Goal: Information Seeking & Learning: Learn about a topic

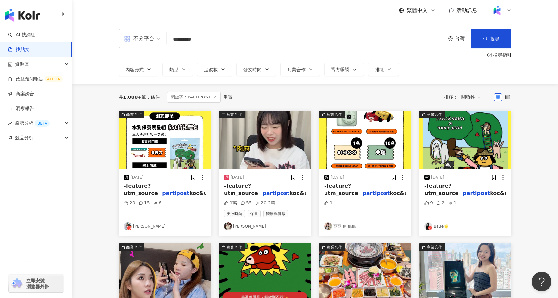
click at [476, 98] on span "關聯性" at bounding box center [471, 97] width 20 height 10
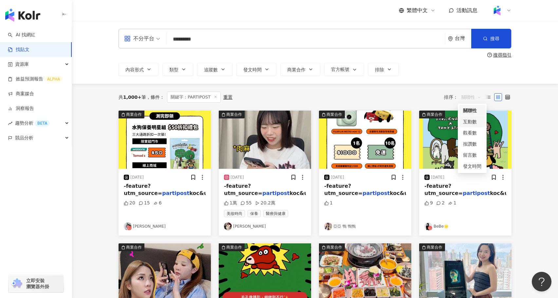
click at [473, 123] on div "互動數" at bounding box center [472, 121] width 18 height 7
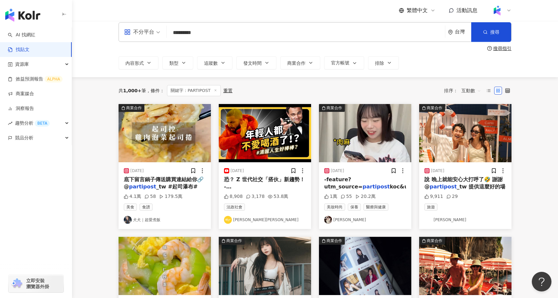
scroll to position [7, 0]
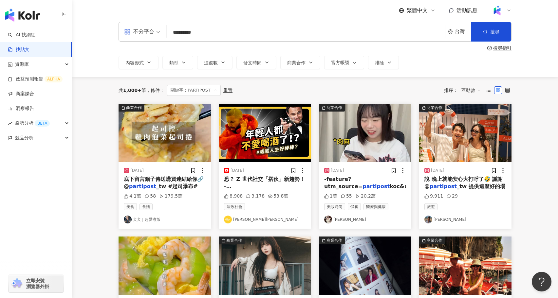
click at [177, 149] on img "button" at bounding box center [164, 133] width 92 height 58
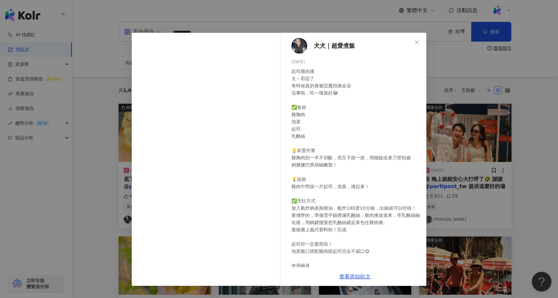
scroll to position [84, 0]
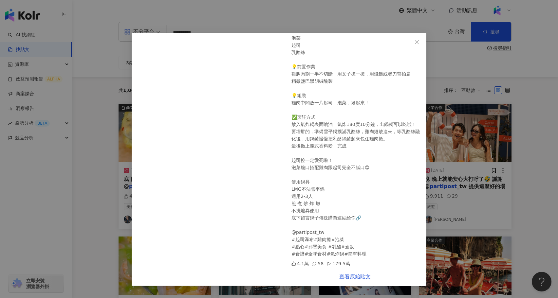
click at [81, 250] on div "犬犬｜超愛煮飯 [DATE] 起司雞肉捲 太～邪惡了 有時候真的會被惡魔招換走😜 沒事啦，吃一塊就好😂 ✅食材 雞胸肉 泡菜 起司 乳酪絲 💡前置作業 雞胸肉…" at bounding box center [279, 149] width 558 height 298
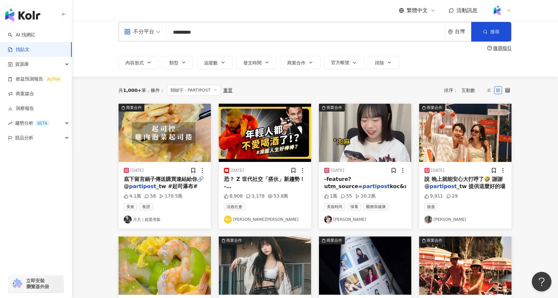
click at [366, 147] on img "button" at bounding box center [365, 133] width 92 height 58
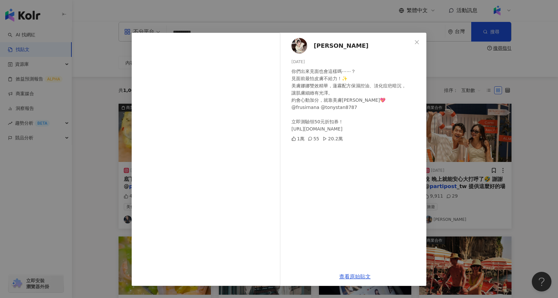
click at [74, 179] on div "[PERSON_NAME]見 [DATE] 你們出來見面也會這樣嗎⋯⋯？ 見面前最怕皮膚不給力！✨ 美膚娜娜雙效精華，蓮霧配方保濕控油、淡化痘疤暗沉， 讓肌膚…" at bounding box center [279, 149] width 558 height 298
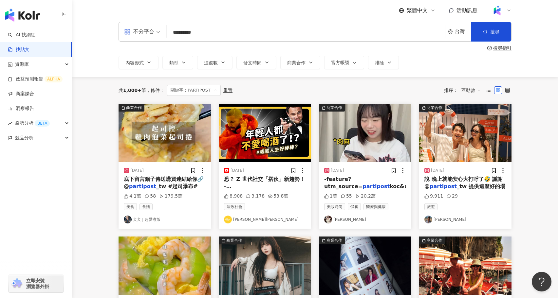
click at [476, 144] on img "button" at bounding box center [465, 133] width 92 height 58
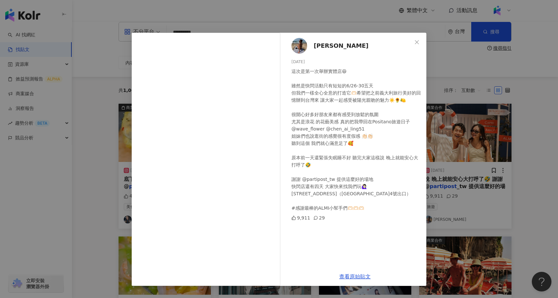
click at [103, 186] on div "[PERSON_NAME] [DATE] 這次是第一次舉辦實體店😆 雖然是快閃活動只有短短的6/26-30五天 但我們一樣全心全意的打造它🫶🏻希望把之前義大利…" at bounding box center [279, 149] width 558 height 298
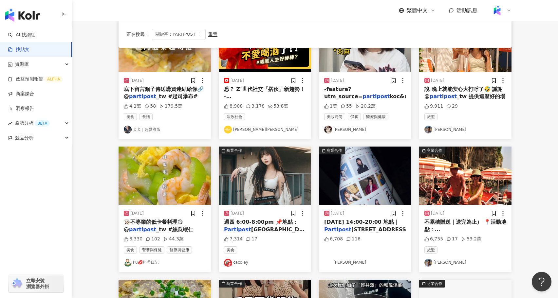
scroll to position [96, 0]
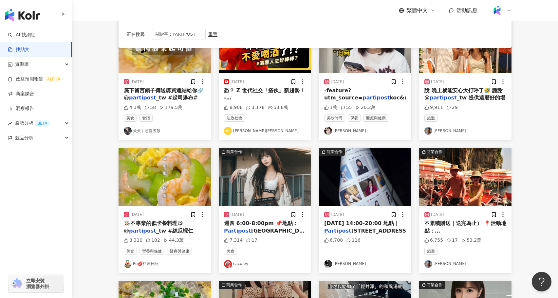
click at [180, 186] on img "button" at bounding box center [164, 177] width 92 height 58
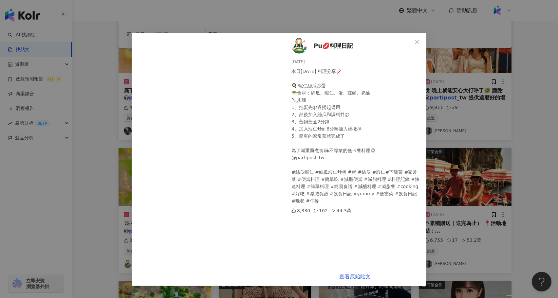
click at [98, 196] on div "Pu💋料理日記 [DATE] 本日[DATE] 料理分享🥢 🍳 蝦仁絲瓜炒蛋 🥗食材：絲瓜、蝦仁、蛋、蒜頭、奶油 🔪步驟 1、把蛋先炒過撈起備用 2、然後加入…" at bounding box center [279, 149] width 558 height 298
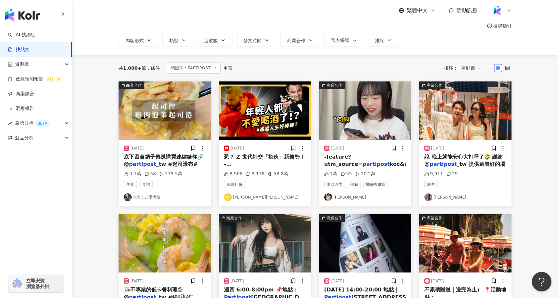
scroll to position [17, 0]
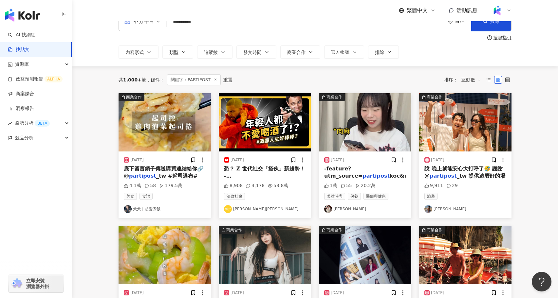
click at [247, 120] on img "button" at bounding box center [265, 122] width 92 height 58
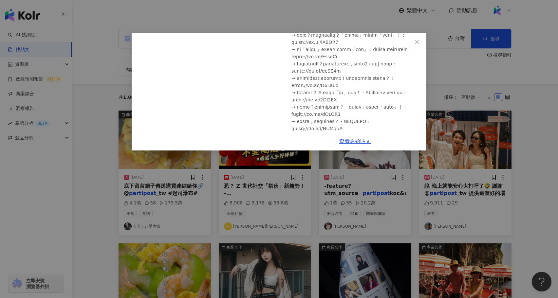
scroll to position [510, 0]
drag, startPoint x: 359, startPoint y: 108, endPoint x: 312, endPoint y: 109, distance: 47.1
copy div "d/9LA3JD → 健康飲酒？這概念不"
click at [268, 22] on div "[PERSON_NAME]七七 [DATE] 下班喝一杯，是老人才做的事？全球年輕世代飲酒率下滑！年輕人為何不愛喝酒了？｜[PERSON_NAME]七七 8,…" at bounding box center [279, 149] width 558 height 298
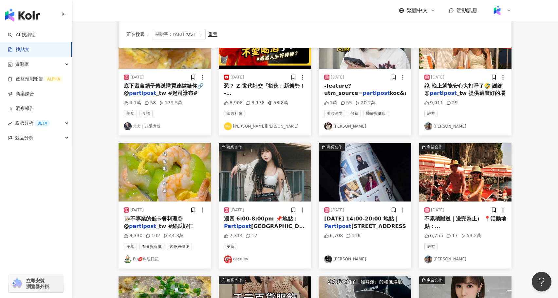
scroll to position [104, 0]
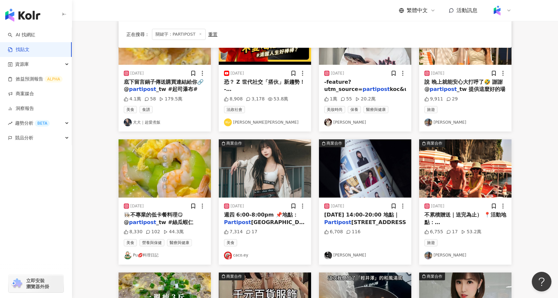
click at [460, 226] on span "[GEOGRAPHIC_DATA]" at bounding box center [481, 229] width 61 height 6
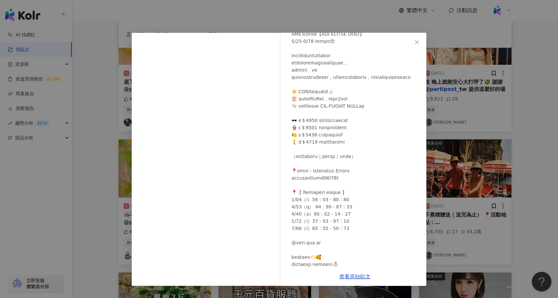
scroll to position [69, 0]
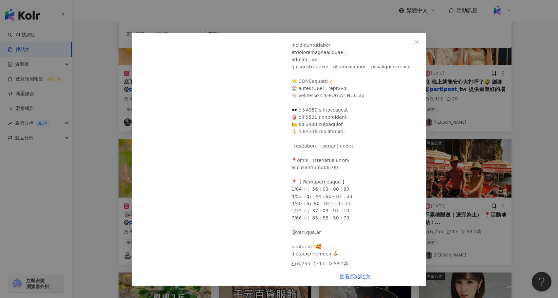
click at [508, 212] on div "[PERSON_NAME] [DATE] 6,755 17 53.2萬 查看原始貼文" at bounding box center [279, 149] width 558 height 298
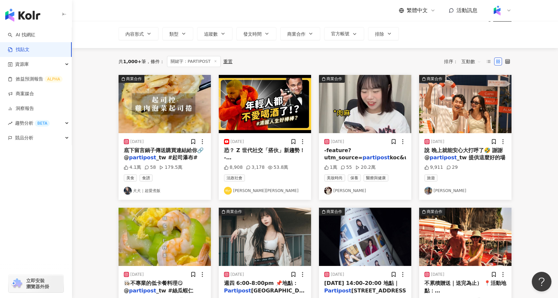
scroll to position [25, 0]
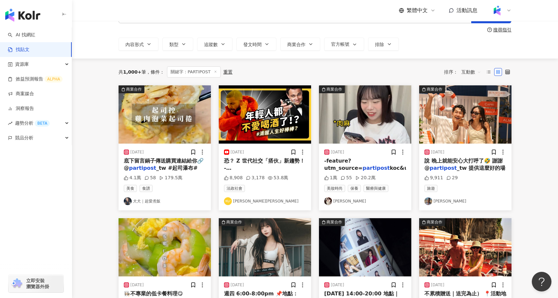
click at [461, 107] on img "button" at bounding box center [465, 114] width 92 height 58
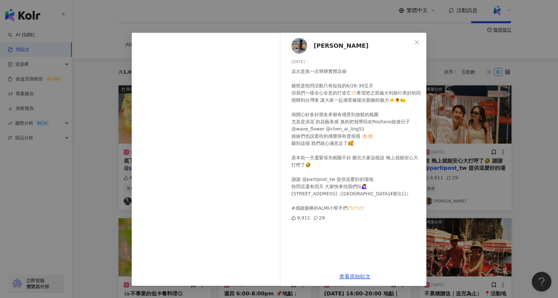
click at [468, 234] on div "[PERSON_NAME] [DATE] 這次是第一次舉辦實體店😆 雖然是快閃活動只有短短的6/26-30五天 但我們一樣全心全意的打造它🫶🏻希望把之前義大利…" at bounding box center [279, 149] width 558 height 298
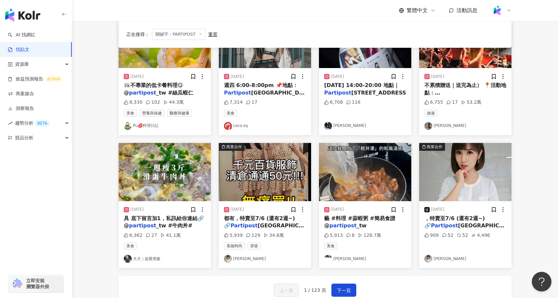
scroll to position [235, 0]
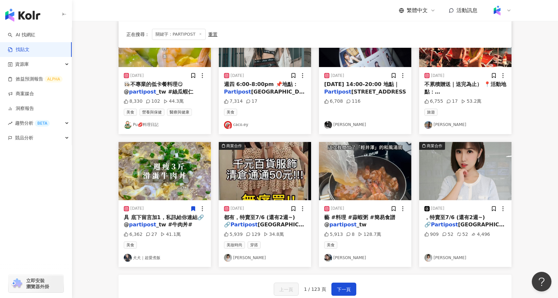
click at [267, 221] on div "都有，特賣至7/6 (還有2週~) 🔗 Partipost Taiwan (近捷" at bounding box center [265, 221] width 82 height 15
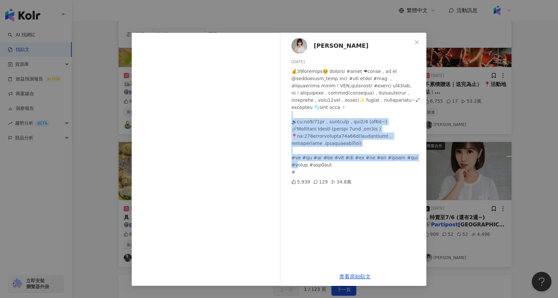
drag, startPoint x: 344, startPoint y: 131, endPoint x: 341, endPoint y: 186, distance: 55.4
click at [341, 176] on div at bounding box center [356, 122] width 130 height 108
click at [345, 169] on div at bounding box center [356, 122] width 130 height 108
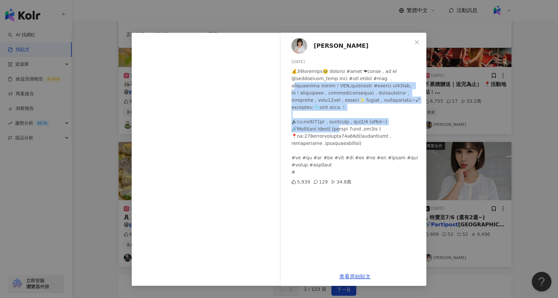
drag, startPoint x: 327, startPoint y: 87, endPoint x: 345, endPoint y: 152, distance: 67.0
click at [345, 152] on div at bounding box center [356, 122] width 130 height 108
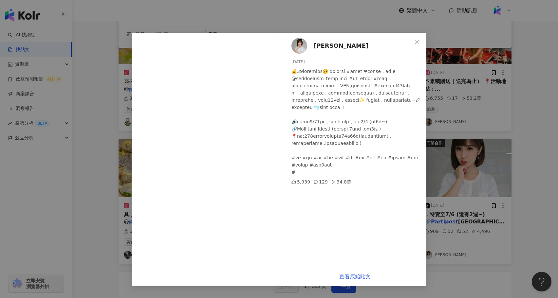
scroll to position [238, 0]
click at [512, 162] on div "[PERSON_NAME][DATE] 5,939 129 34.8萬 查看原始貼文" at bounding box center [279, 149] width 558 height 298
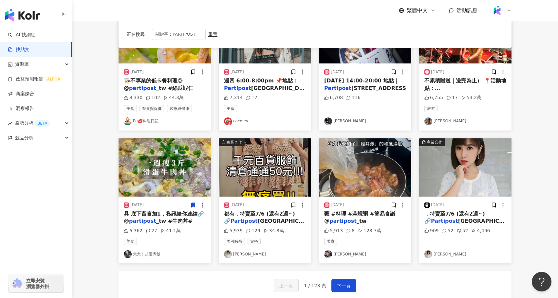
click at [373, 163] on img "button" at bounding box center [365, 167] width 92 height 58
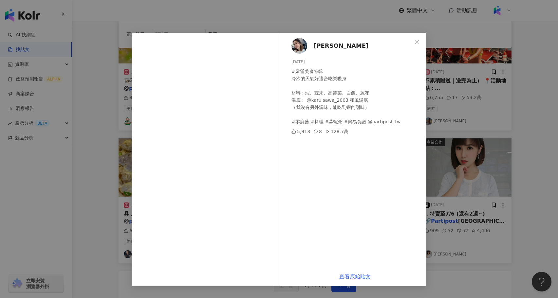
click at [442, 166] on div "Tracy [DATE] #露營美食特輯 冷冷的天氣好適合吃粥暖身 材料：蝦、蒜末、高麗菜、白飯、蔥花 湯底： @karuisawa_2003 和風湯底 （我…" at bounding box center [279, 149] width 558 height 298
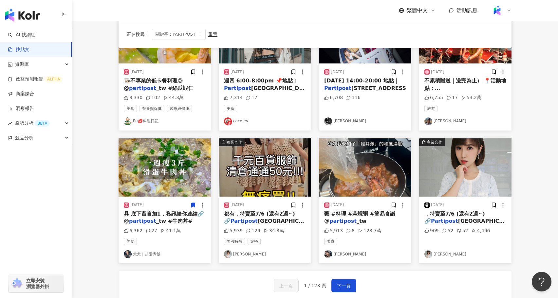
click at [457, 175] on img "button" at bounding box center [465, 167] width 92 height 58
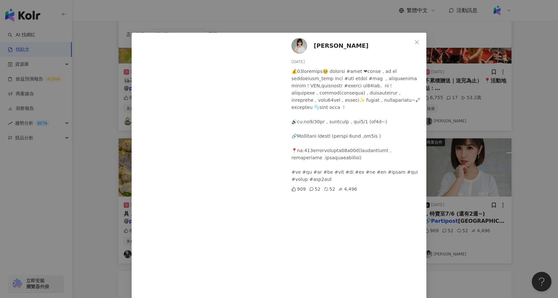
click at [457, 188] on div "[PERSON_NAME][DATE] 909 52 52 4,496 查看原始貼文" at bounding box center [279, 149] width 558 height 298
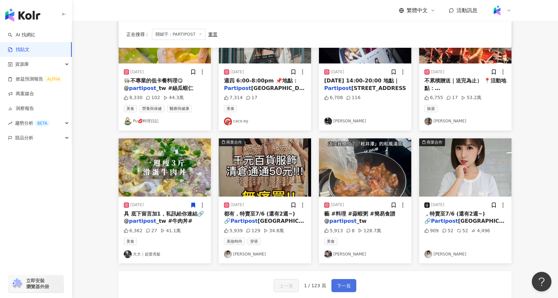
click at [343, 287] on span "下一頁" at bounding box center [344, 286] width 14 height 8
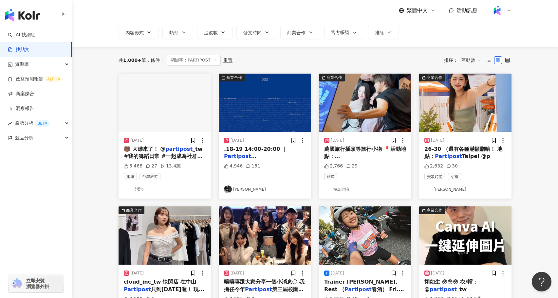
scroll to position [37, 0]
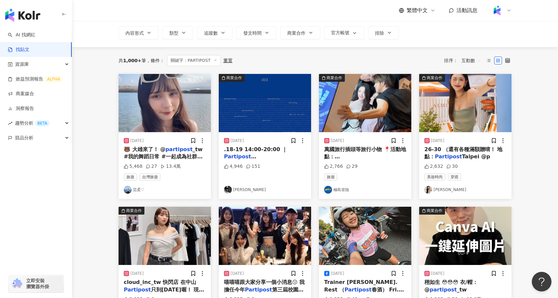
click at [169, 107] on img "button" at bounding box center [164, 103] width 92 height 58
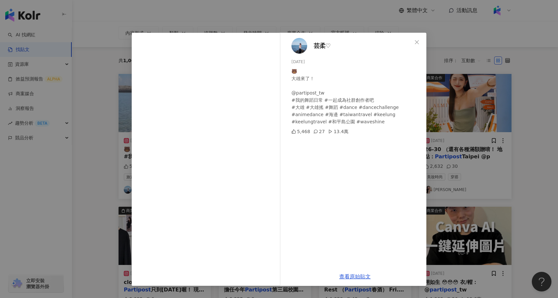
click at [506, 195] on div "芸柔♡ [DATE] 🐻 大雄來了！ @partipost_tw #我的舞蹈日常 #一起成為社群創作者吧 #大雄 #大雄搖 #舞蹈 #dance #dance…" at bounding box center [279, 149] width 558 height 298
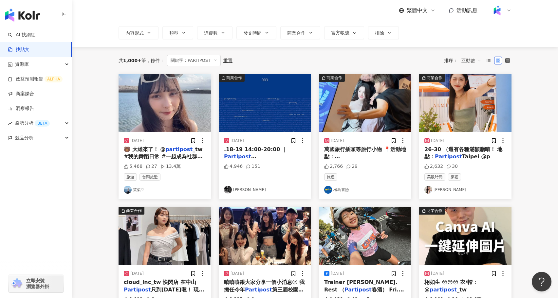
click at [272, 111] on img "button" at bounding box center [265, 103] width 92 height 58
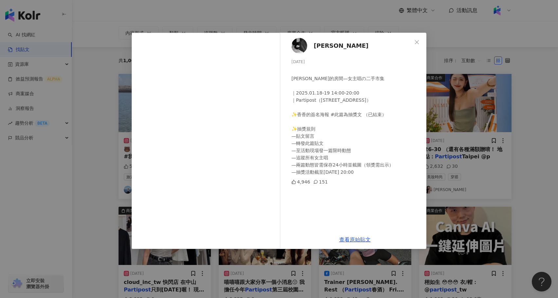
click at [441, 129] on div "[PERSON_NAME][DATE] ⠀ [PERSON_NAME]的房間—女主唱の二手市集 ⠀ ｜2025.01.18-19 14:00-20:00 ｜P…" at bounding box center [279, 149] width 558 height 298
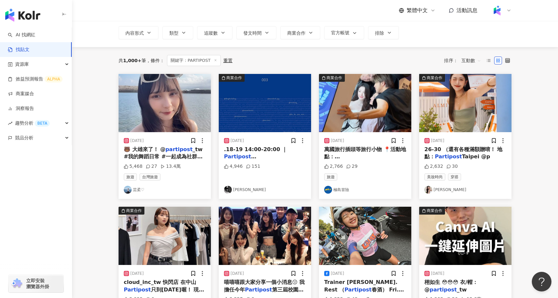
click at [493, 107] on img "button" at bounding box center [465, 103] width 92 height 58
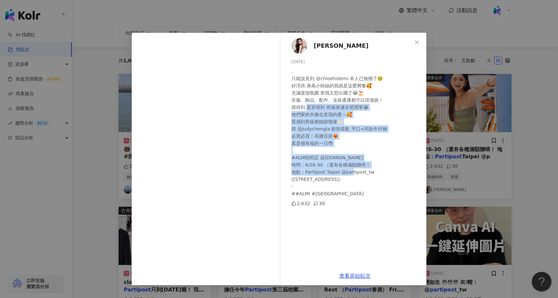
drag, startPoint x: 308, startPoint y: 104, endPoint x: 354, endPoint y: 171, distance: 81.2
click at [354, 171] on div ". 只能說見到 @chloehidemi 本人已無憾了🥹 好浮誇 身為小粉絲的我就是這麼興奮🥰 充滿度假氛圍 害我又想出國了😂⛱️ 衣服、飾品、配件、泳裝通通…" at bounding box center [356, 133] width 130 height 130
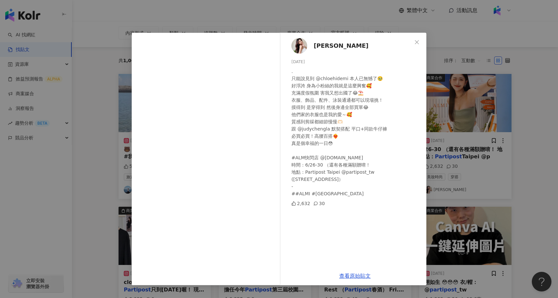
click at [426, 172] on div "Nikki [DATE] . 只能說見到 @chloehidemi 本人已無憾了🥹 好浮誇 身為小粉絲的我就是這麼興奮🥰 充滿度假氛圍 害我又想出國了😂⛱️ …" at bounding box center [279, 149] width 558 height 298
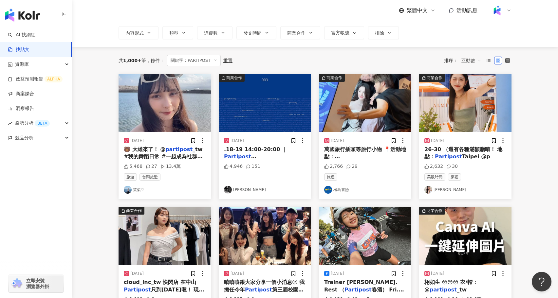
click at [369, 111] on img "button" at bounding box center [365, 103] width 92 height 58
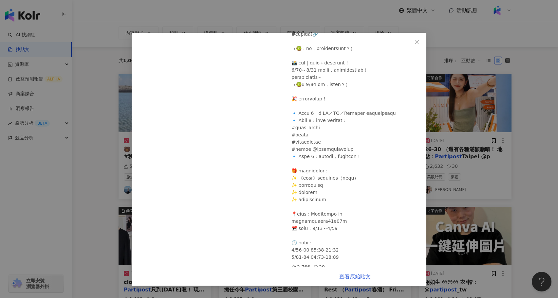
scroll to position [177, 0]
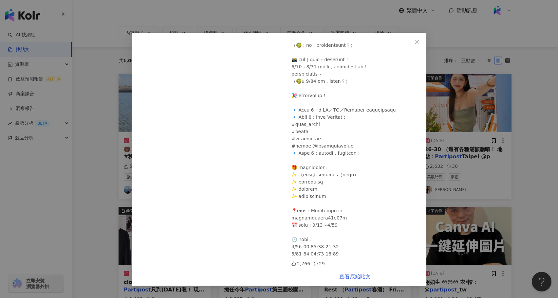
click at [477, 149] on div "極島冒險 [DATE] 2,766 29 查看原始貼文" at bounding box center [279, 149] width 558 height 298
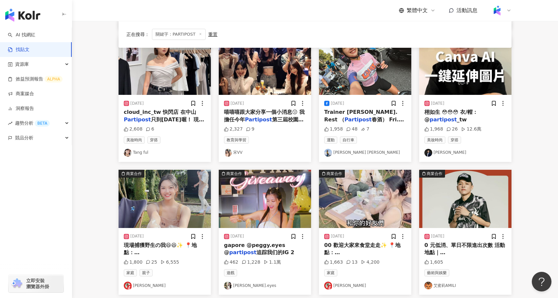
scroll to position [207, 0]
click at [281, 221] on img "button" at bounding box center [265, 199] width 92 height 58
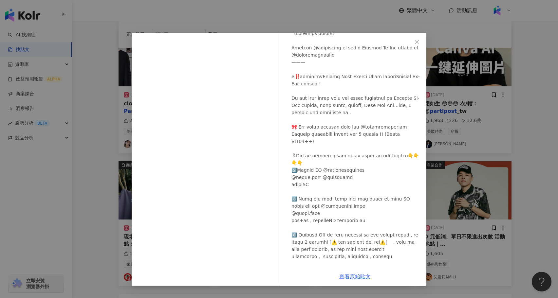
scroll to position [43, 0]
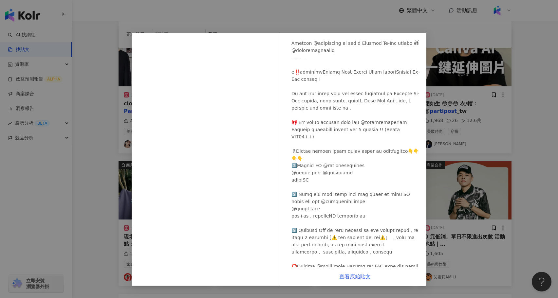
click at [98, 181] on div "[PERSON_NAME].eyes [DATE] 462 1,228 1.1萬 查看原始貼文" at bounding box center [279, 149] width 558 height 298
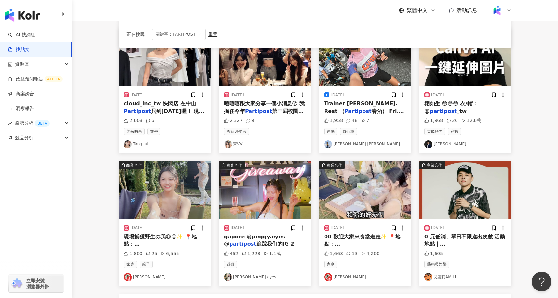
click at [197, 203] on img "button" at bounding box center [164, 190] width 92 height 58
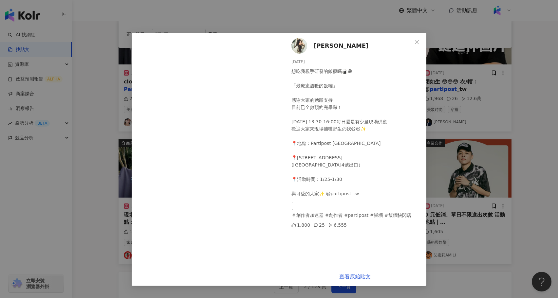
scroll to position [240, 0]
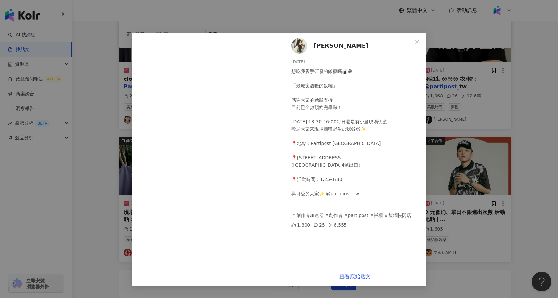
click at [78, 194] on div "[PERSON_NAME] [DATE] 想吃我親手研發的飯糰嗎🍙😆 「最療癒溫暖的飯糰」 感謝大家的踴躍支持 目前已全數預約完畢囉！ [DATE] 13:3…" at bounding box center [279, 149] width 558 height 298
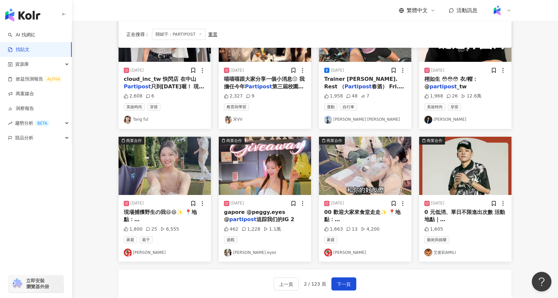
click at [366, 176] on img "button" at bounding box center [365, 166] width 92 height 58
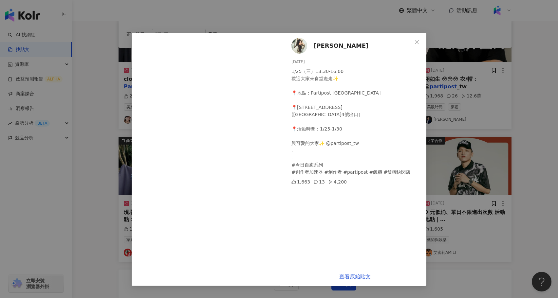
click at [520, 170] on div "[PERSON_NAME] [DATE] 1/25（三）13:30-16:00 歡迎大家來食堂走走✨ 📍地點：Partipost [GEOGRAPHIC_DA…" at bounding box center [279, 149] width 558 height 298
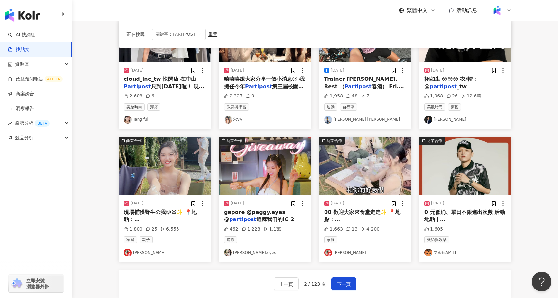
click at [464, 164] on img "button" at bounding box center [465, 166] width 92 height 58
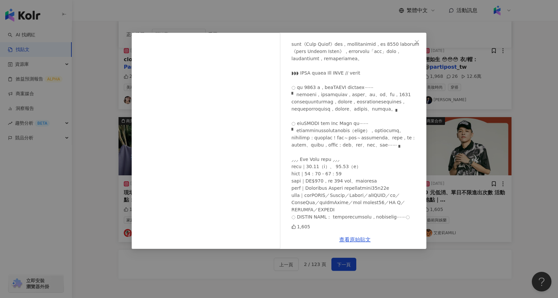
scroll to position [262, 0]
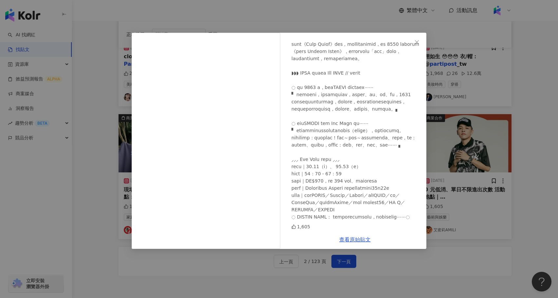
click at [490, 168] on div "[PERSON_NAME] [DATE] 1,605 查看原始貼文" at bounding box center [279, 149] width 558 height 298
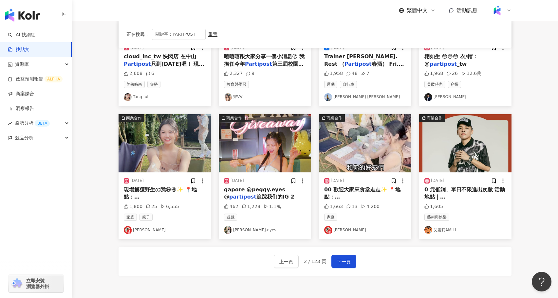
click at [153, 164] on img "button" at bounding box center [164, 143] width 92 height 58
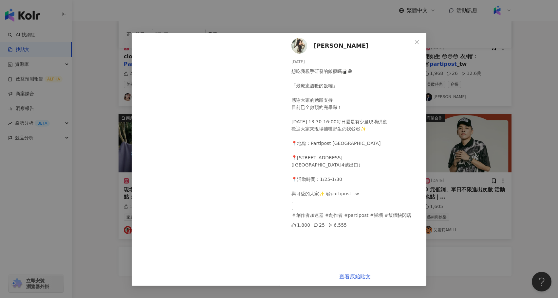
click at [465, 195] on div "[PERSON_NAME] [DATE] 想吃我親手研發的飯糰嗎🍙😆 「最療癒溫暖的飯糰」 感謝大家的踴躍支持 目前已全數預約完畢囉！ [DATE] 13:3…" at bounding box center [279, 149] width 558 height 298
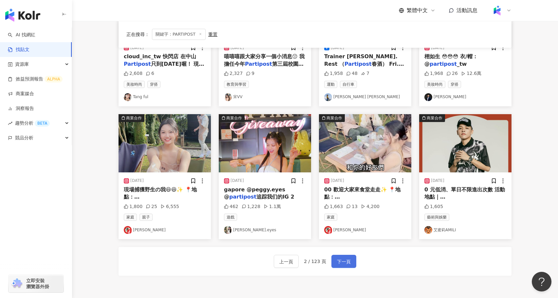
click at [343, 265] on button "下一頁" at bounding box center [343, 261] width 25 height 13
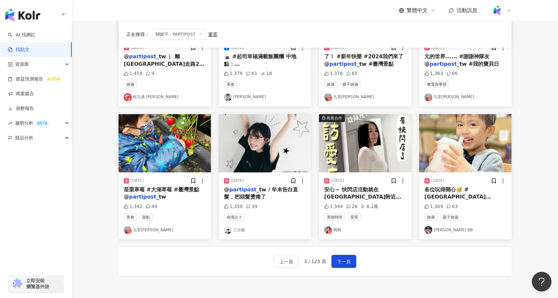
click at [261, 152] on img "button" at bounding box center [265, 143] width 92 height 58
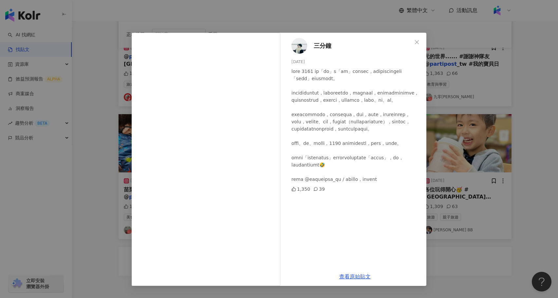
click at [92, 212] on div "三分鐘 [DATE] 1,350 39 查看原始貼文" at bounding box center [279, 149] width 558 height 298
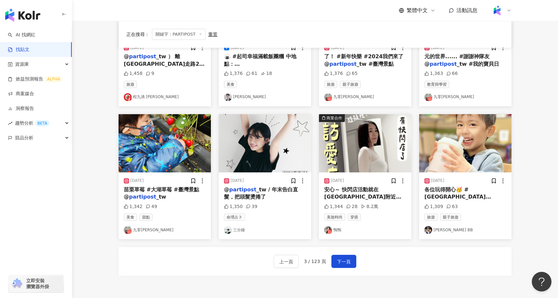
click at [466, 124] on img "button" at bounding box center [465, 143] width 92 height 58
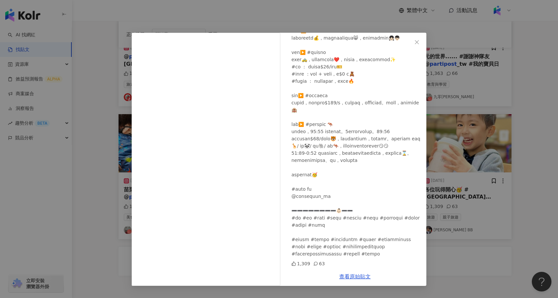
scroll to position [105, 0]
click at [99, 194] on div "[PERSON_NAME] BB [DATE] 1,309 63 查看原始貼文" at bounding box center [279, 149] width 558 height 298
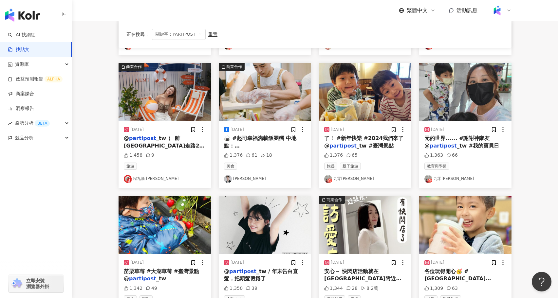
scroll to position [171, 0]
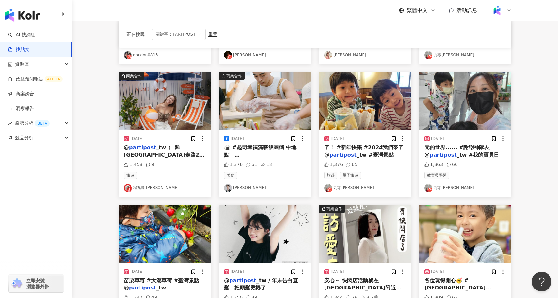
click at [267, 91] on img "button" at bounding box center [265, 101] width 92 height 58
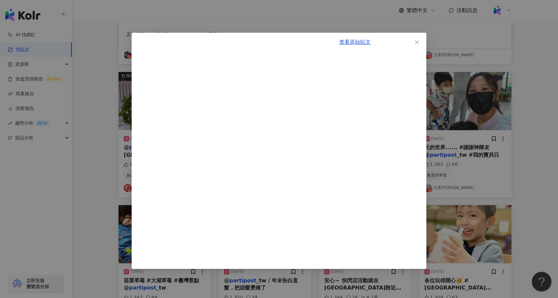
click at [98, 171] on div "查看原始貼文" at bounding box center [279, 149] width 558 height 298
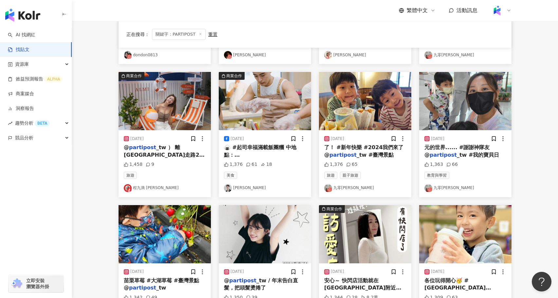
click at [256, 104] on img "button" at bounding box center [265, 101] width 92 height 58
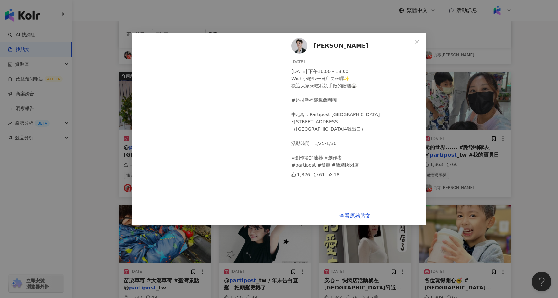
click at [110, 166] on div "[PERSON_NAME] [DATE] [DATE] 下午16:00 - 18:00 Wish小老師一日店長來囉✨ 歡迎大家來吃我親手做的飯糰🍙 #起司幸福…" at bounding box center [279, 149] width 558 height 298
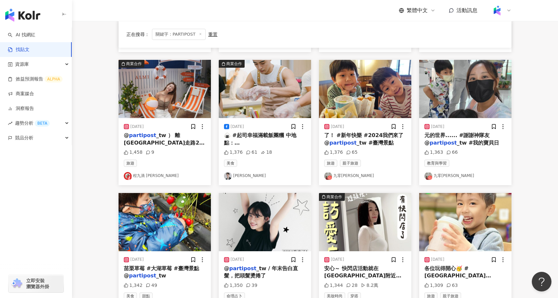
scroll to position [183, 0]
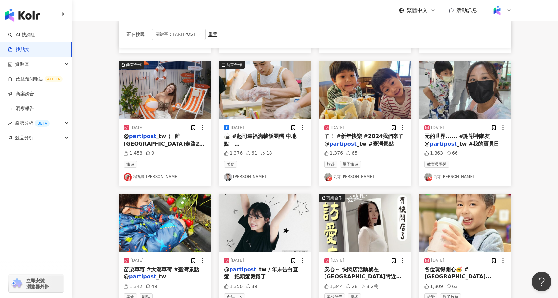
click at [468, 137] on span "元的世界...... #謝謝神隊友 @" at bounding box center [456, 139] width 65 height 13
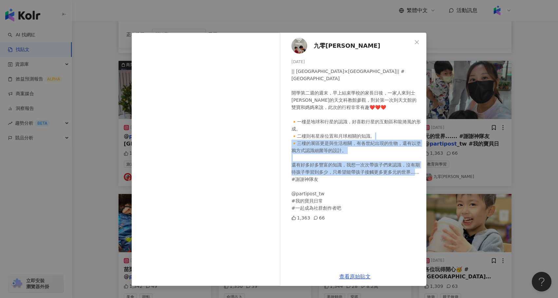
drag, startPoint x: 342, startPoint y: 203, endPoint x: 300, endPoint y: 153, distance: 64.8
click at [300, 153] on div "|| [GEOGRAPHIC_DATA]×[GEOGRAPHIC_DATA]|| #[GEOGRAPHIC_DATA] 開學第二週的週末，早上結束學校的家長日…" at bounding box center [356, 140] width 130 height 144
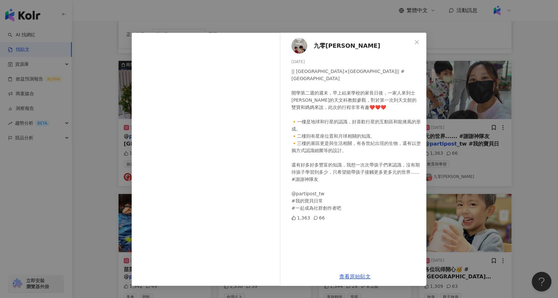
click at [459, 166] on div "九零零 [DATE] || [GEOGRAPHIC_DATA]×[GEOGRAPHIC_DATA]|| #[GEOGRAPHIC_DATA] 開學第二週的週末…" at bounding box center [279, 149] width 558 height 298
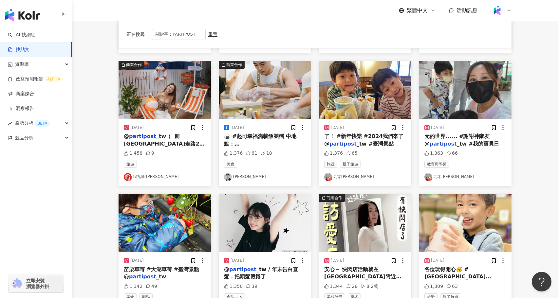
click at [161, 95] on img "button" at bounding box center [164, 90] width 92 height 58
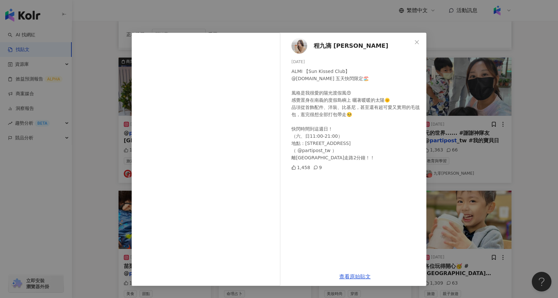
scroll to position [186, 0]
click at [522, 203] on div "程九滴 [PERSON_NAME] [DATE] ALMI 【Sun Kissed Club】 @[DOMAIN_NAME] 五天快閃限定🏖️ 風格是我很愛的…" at bounding box center [279, 149] width 558 height 298
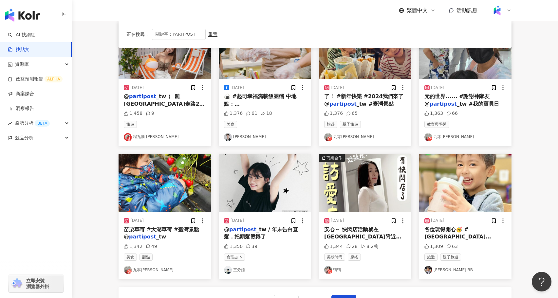
scroll to position [224, 0]
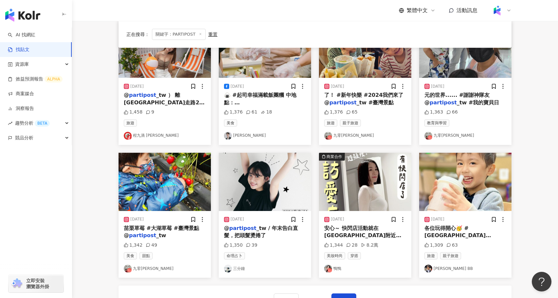
click at [474, 206] on img "button" at bounding box center [465, 182] width 92 height 58
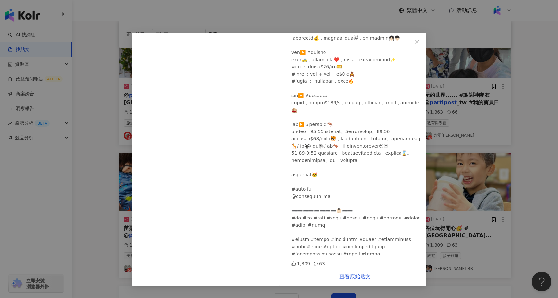
scroll to position [105, 0]
click at [458, 224] on div "[PERSON_NAME] BB [DATE] 1,309 63 查看原始貼文" at bounding box center [279, 149] width 558 height 298
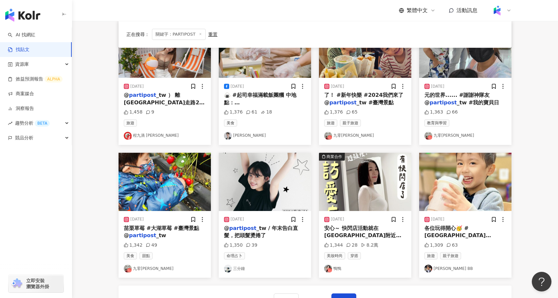
click at [355, 169] on img "button" at bounding box center [365, 182] width 92 height 58
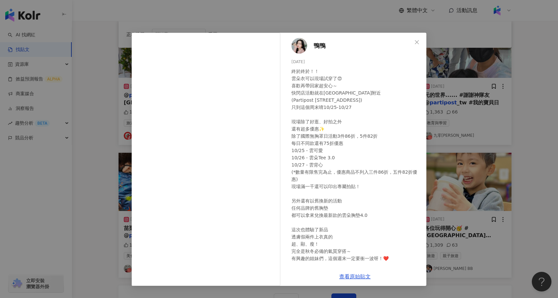
scroll to position [19, 0]
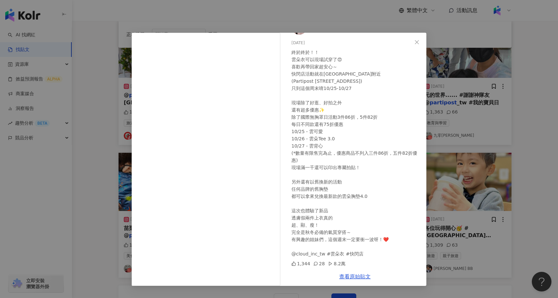
click at [442, 202] on div "鴨鴨 [DATE] 終於終於！！ 雲朵衣可以現場試穿了😍 喜歡再帶回家超安心～ 快閃店活動就在[GEOGRAPHIC_DATA]附近 (Partipost […" at bounding box center [279, 149] width 558 height 298
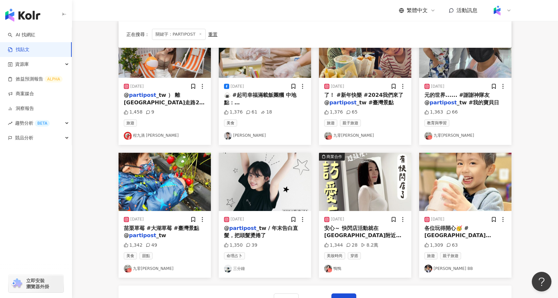
click at [265, 177] on img "button" at bounding box center [265, 182] width 92 height 58
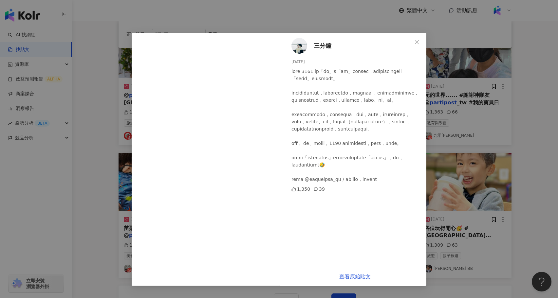
click at [451, 176] on div "三分鐘 [DATE] 1,350 39 查看原始貼文" at bounding box center [279, 149] width 558 height 298
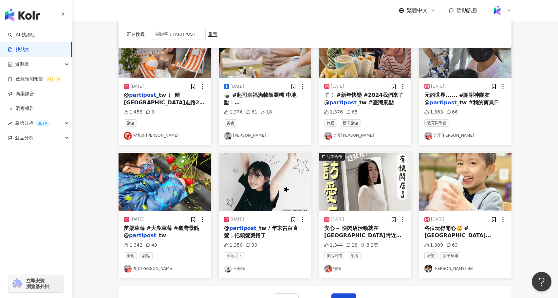
click at [154, 195] on img "button" at bounding box center [164, 182] width 92 height 58
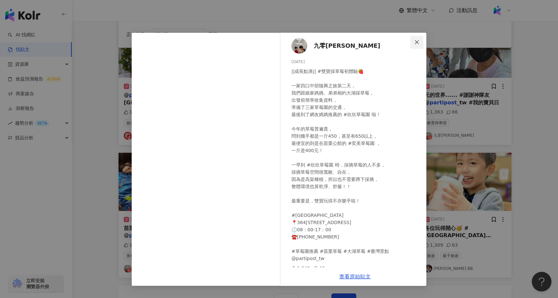
click at [417, 41] on icon "close" at bounding box center [416, 42] width 5 height 5
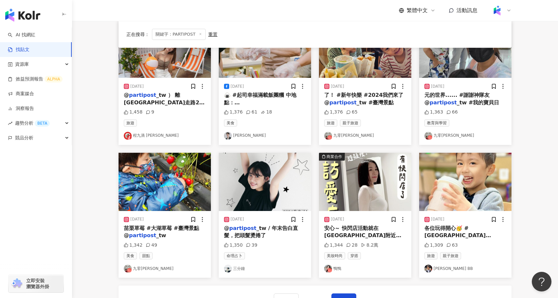
click at [252, 206] on img "button" at bounding box center [265, 182] width 92 height 58
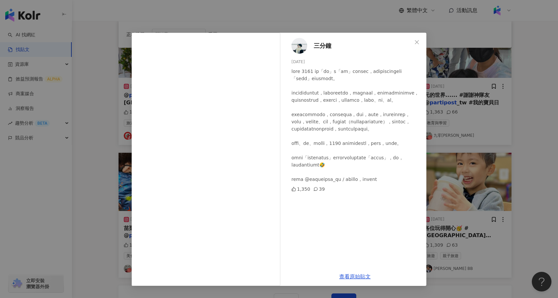
click at [303, 48] on img at bounding box center [299, 46] width 16 height 16
click at [115, 97] on div "三分鐘 [DATE] 1,350 39 查看原始貼文" at bounding box center [279, 149] width 558 height 298
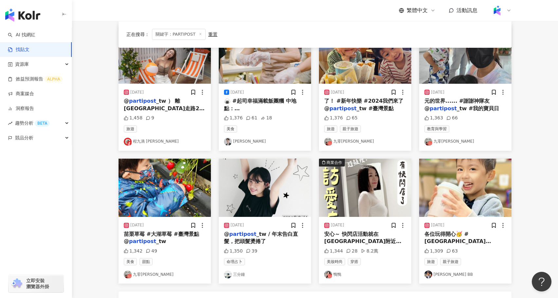
scroll to position [0, 0]
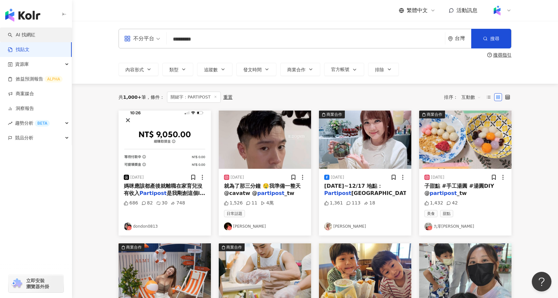
click at [30, 32] on link "AI 找網紅" at bounding box center [21, 35] width 27 height 7
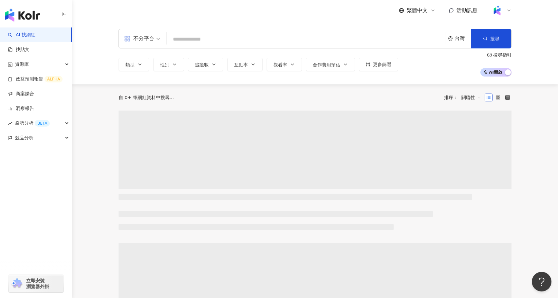
click at [217, 39] on input "search" at bounding box center [305, 39] width 273 height 12
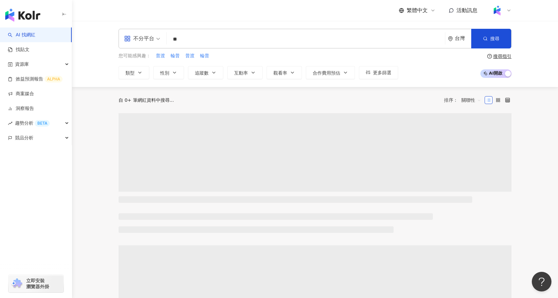
type input "*"
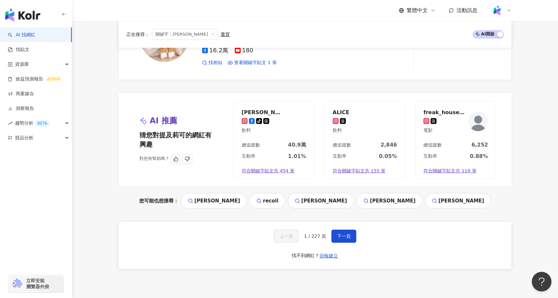
scroll to position [1204, 0]
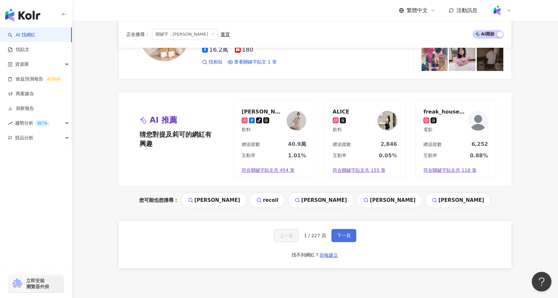
click at [348, 233] on span "下一頁" at bounding box center [344, 235] width 14 height 5
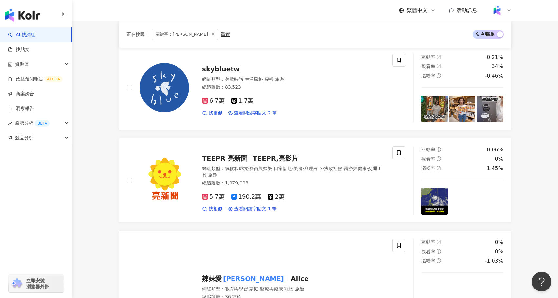
scroll to position [0, 0]
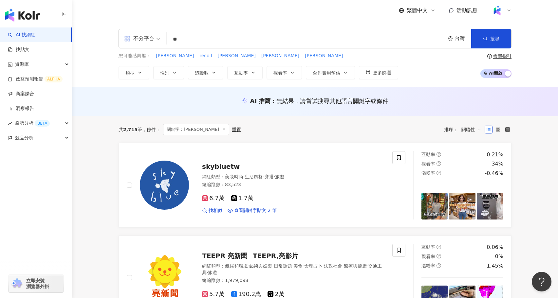
click at [193, 41] on input "**" at bounding box center [305, 39] width 273 height 12
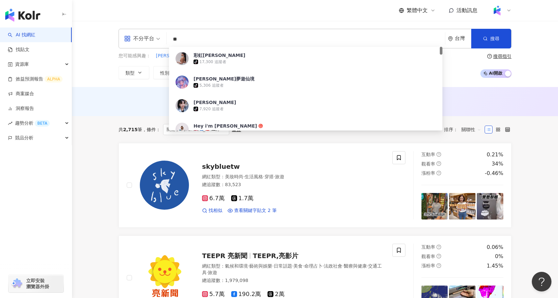
type input "*"
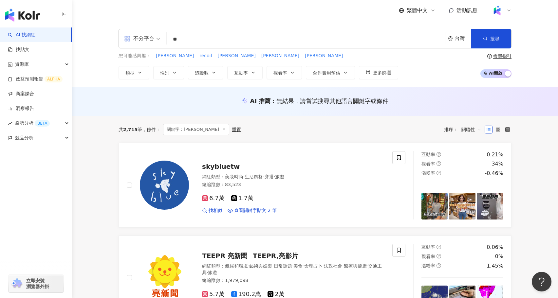
type input "*"
type input "*****"
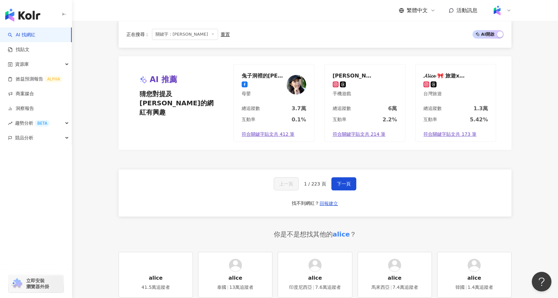
scroll to position [1248, 0]
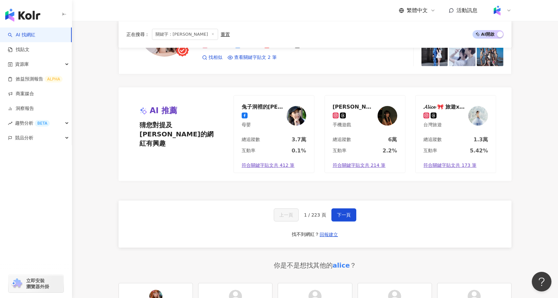
click at [351, 201] on div "上一頁 1 / 223 頁 下一頁 找不到網紅？ 回報建立" at bounding box center [314, 224] width 393 height 47
click at [341, 213] on span "下一頁" at bounding box center [344, 214] width 14 height 5
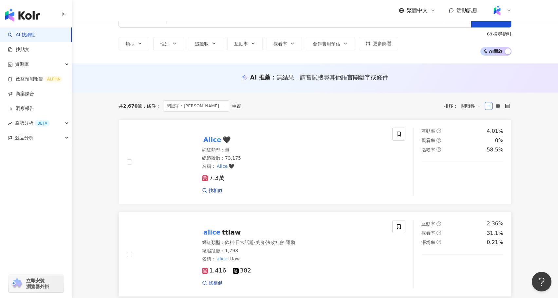
scroll to position [0, 0]
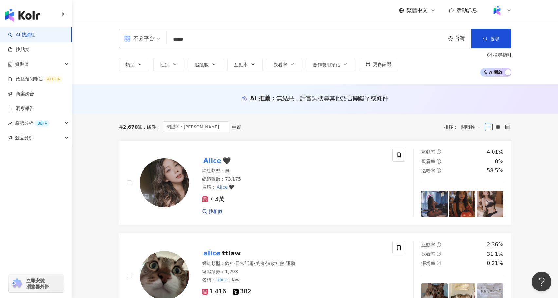
click at [474, 129] on span "關聯性" at bounding box center [471, 127] width 20 height 10
click at [473, 153] on div "追蹤數" at bounding box center [471, 151] width 16 height 7
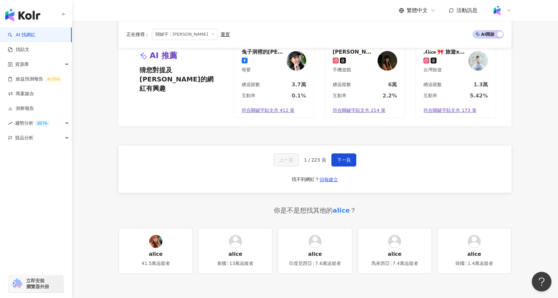
scroll to position [1234, 0]
click at [343, 157] on span "下一頁" at bounding box center [344, 159] width 14 height 5
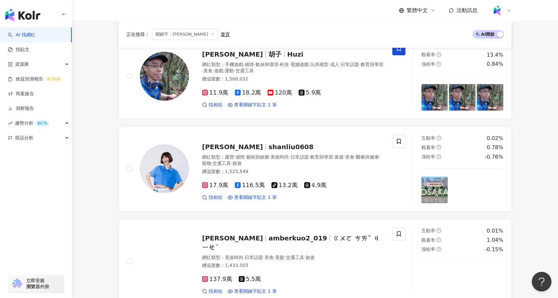
scroll to position [848, 0]
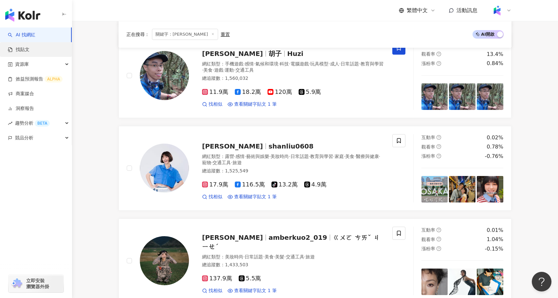
click at [29, 46] on link "找貼文" at bounding box center [19, 49] width 22 height 7
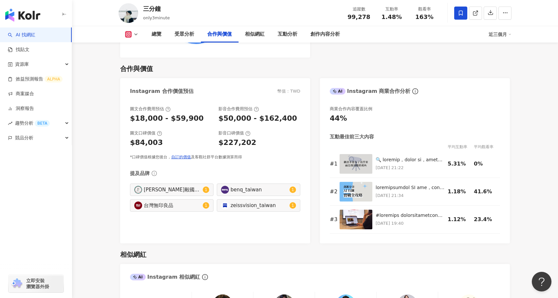
scroll to position [871, 0]
click at [405, 157] on div at bounding box center [409, 159] width 69 height 7
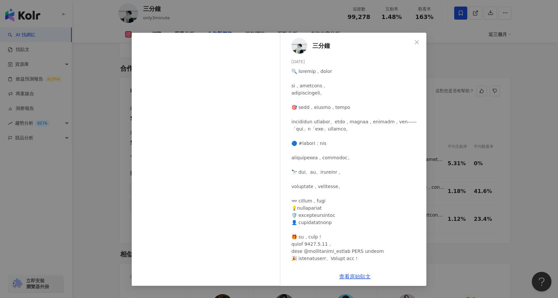
scroll to position [91, 0]
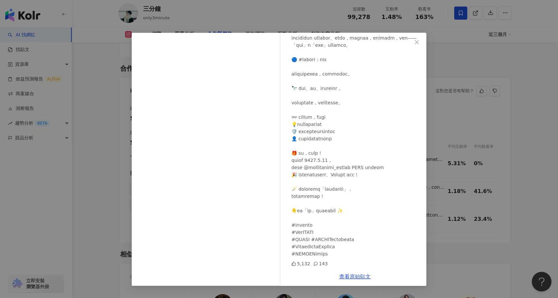
click at [499, 172] on div "三分鐘 2025/7/11 5,132 143 查看原始貼文" at bounding box center [279, 149] width 558 height 298
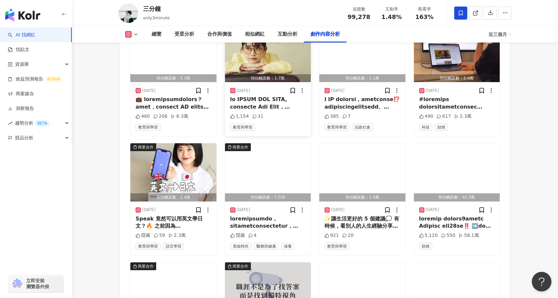
scroll to position [2086, 0]
